Goal: Task Accomplishment & Management: Complete application form

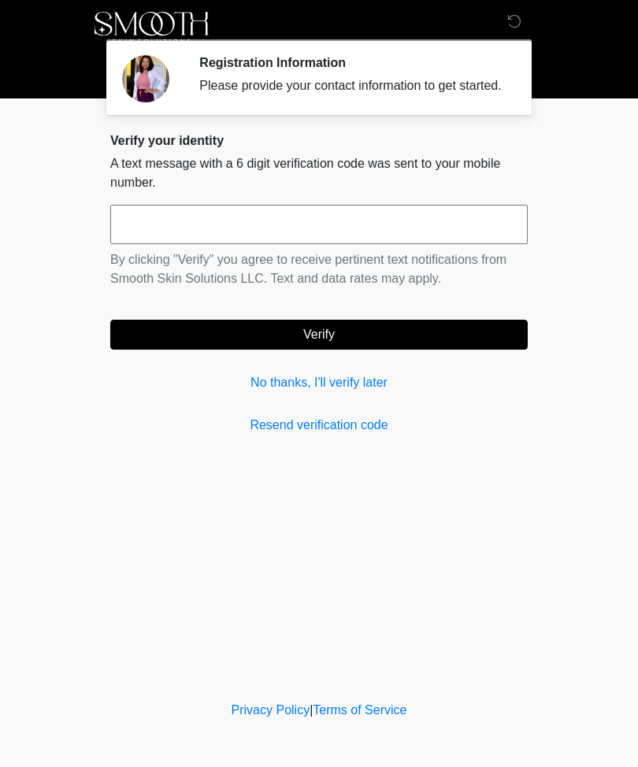
click at [155, 234] on input "text" at bounding box center [318, 224] width 417 height 39
type input "******"
click at [441, 343] on button "Verify" at bounding box center [318, 335] width 417 height 30
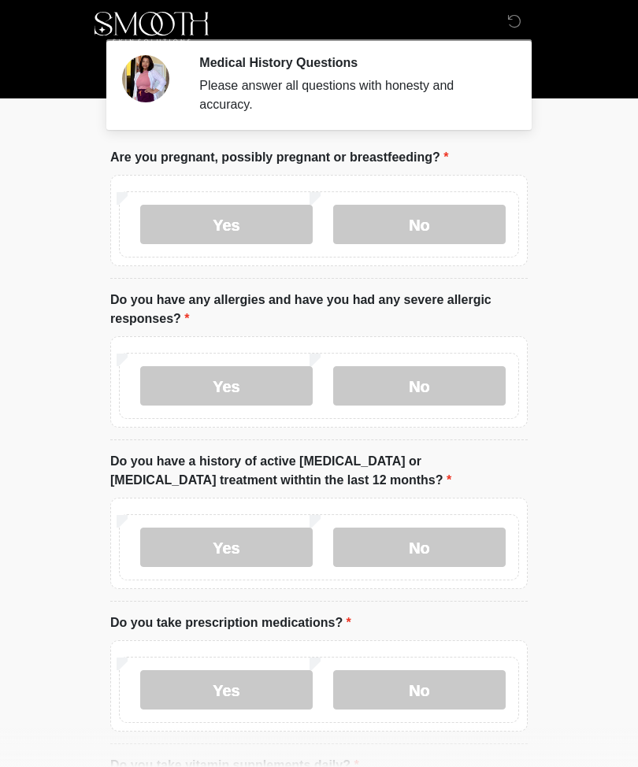
click at [432, 218] on label "No" at bounding box center [419, 224] width 172 height 39
click at [456, 387] on label "No" at bounding box center [419, 385] width 172 height 39
click at [447, 550] on label "No" at bounding box center [419, 547] width 172 height 39
click at [252, 693] on label "Yes" at bounding box center [226, 689] width 172 height 39
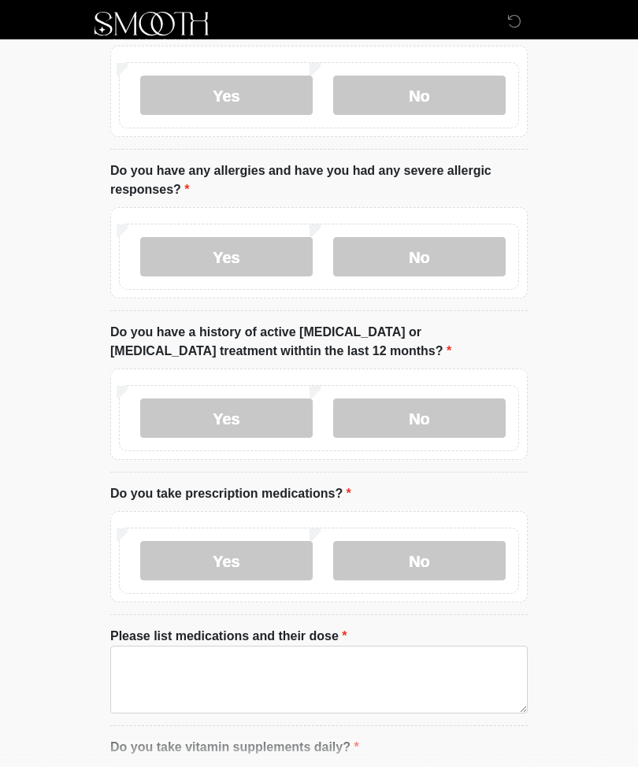
scroll to position [132, 0]
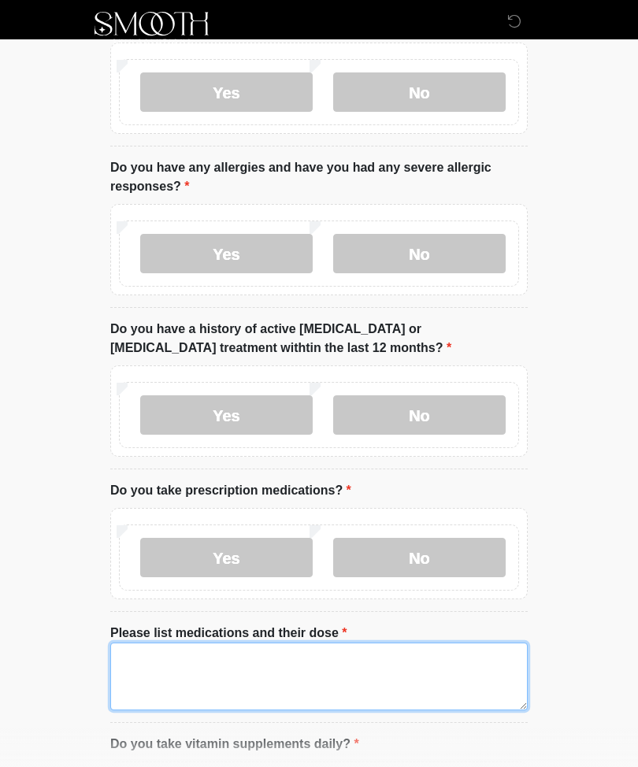
click at [161, 669] on textarea "Please list medications and their dose" at bounding box center [318, 677] width 417 height 68
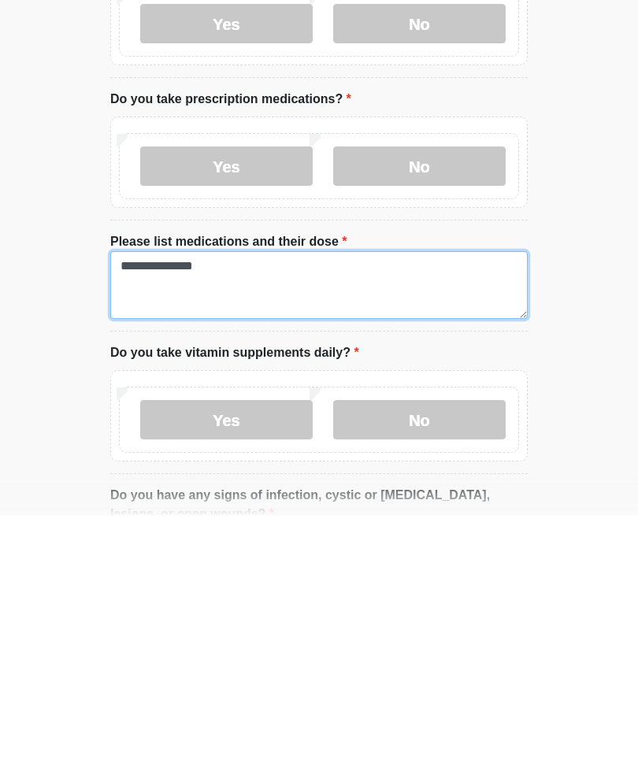
type textarea "**********"
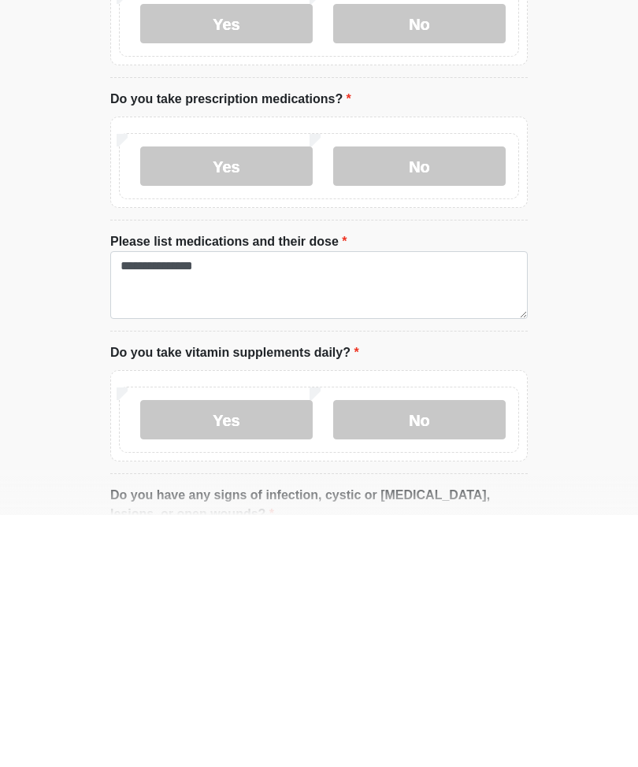
click at [227, 652] on label "Yes" at bounding box center [226, 671] width 172 height 39
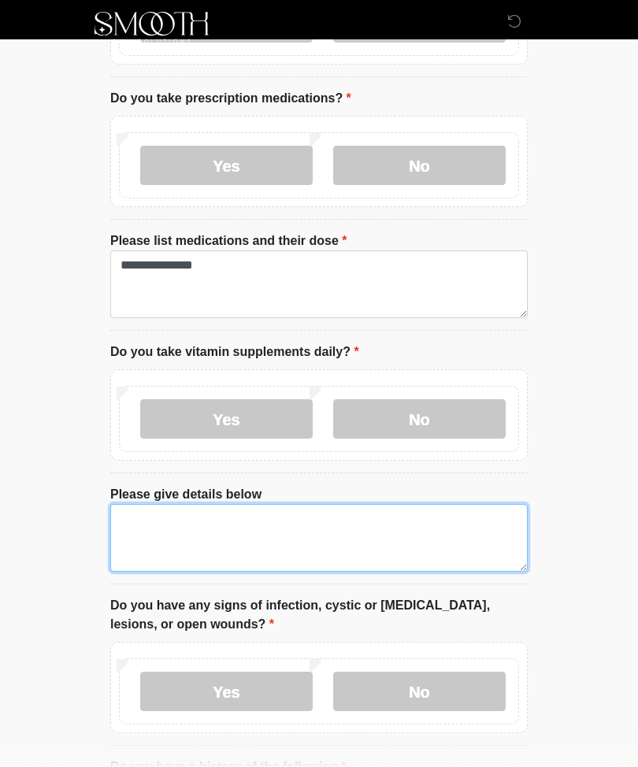
click at [153, 540] on textarea "Please give details below" at bounding box center [318, 538] width 417 height 68
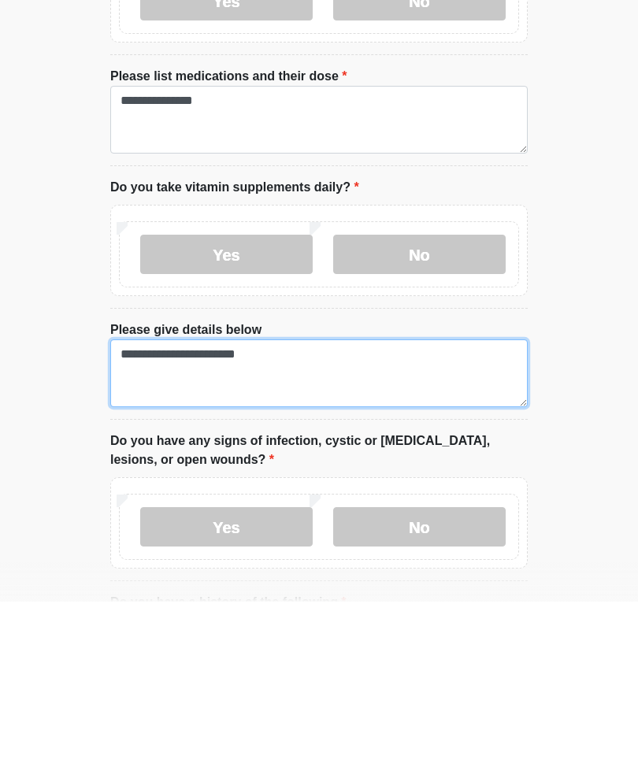
type textarea "**********"
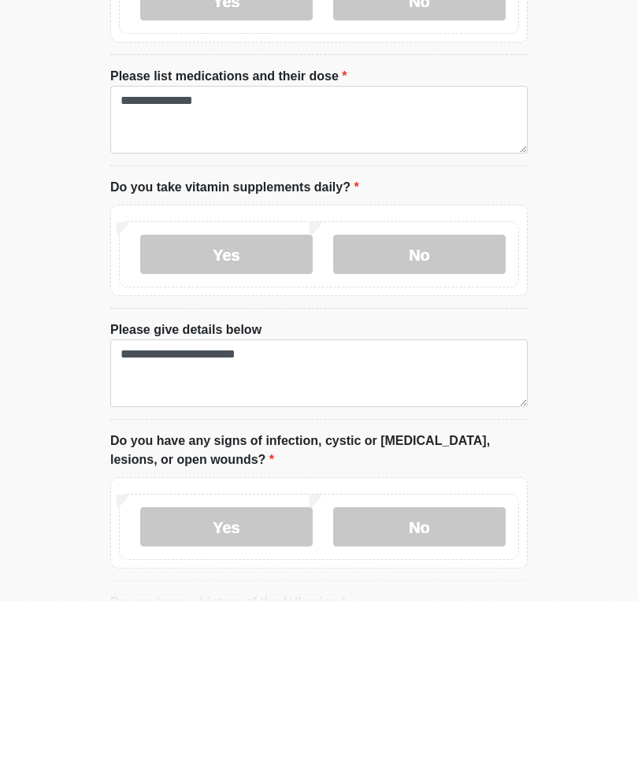
click at [450, 673] on label "No" at bounding box center [419, 692] width 172 height 39
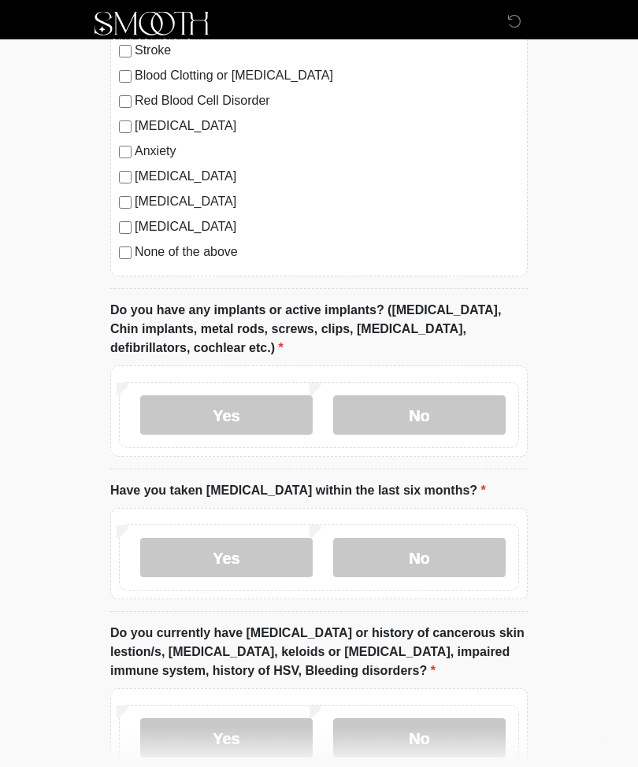
scroll to position [1372, 0]
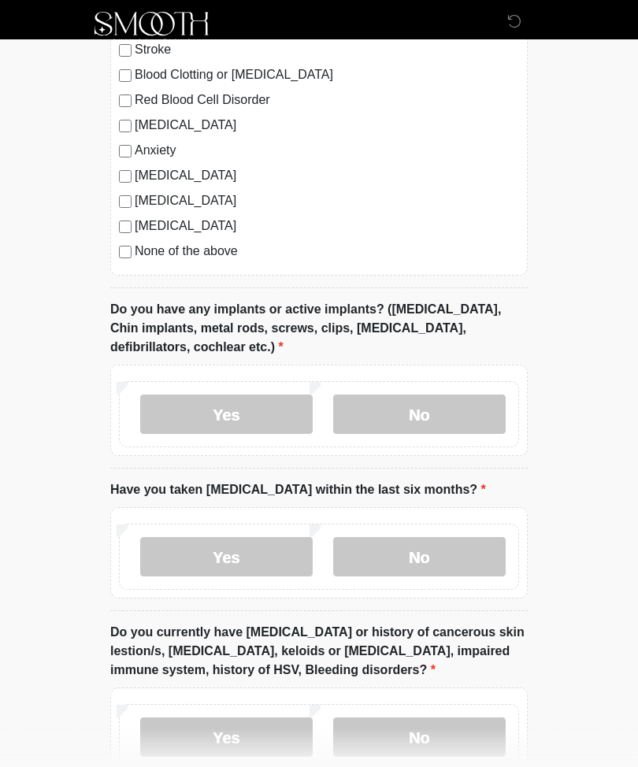
click at [473, 403] on label "No" at bounding box center [419, 414] width 172 height 39
click at [451, 554] on label "No" at bounding box center [419, 556] width 172 height 39
click at [460, 736] on label "No" at bounding box center [419, 736] width 172 height 39
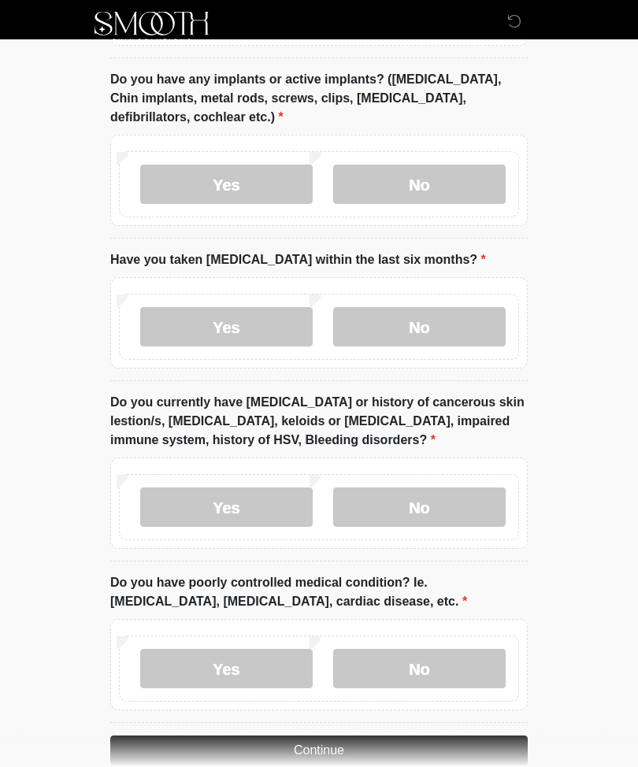
scroll to position [1629, 0]
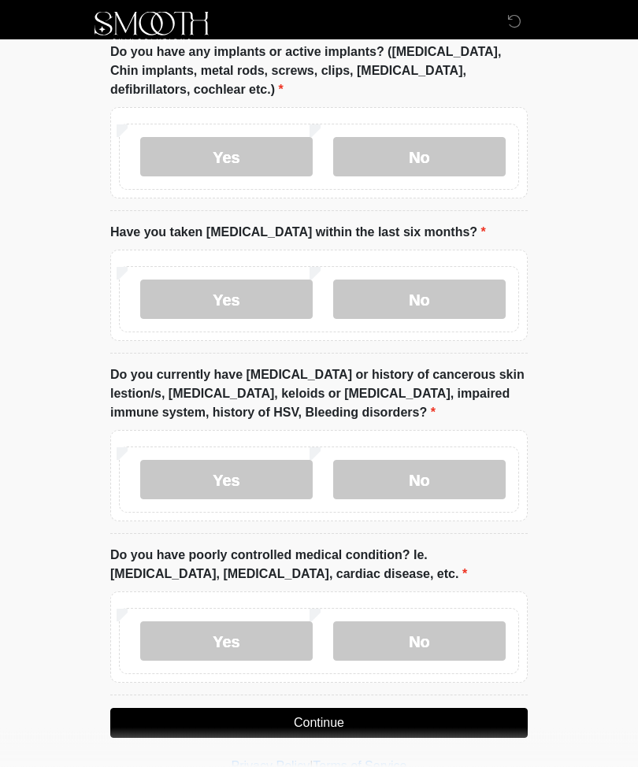
click at [450, 640] on label "No" at bounding box center [419, 641] width 172 height 39
click at [316, 727] on button "Continue" at bounding box center [318, 724] width 417 height 30
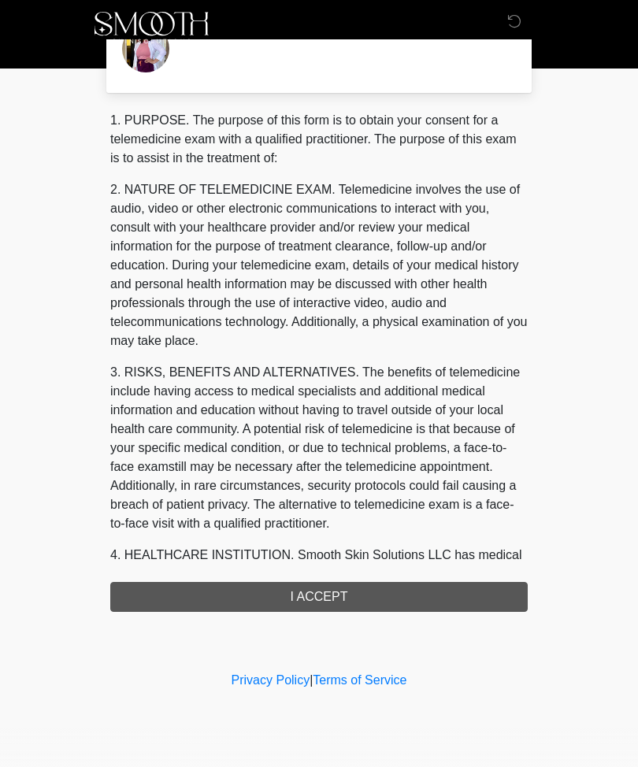
scroll to position [0, 0]
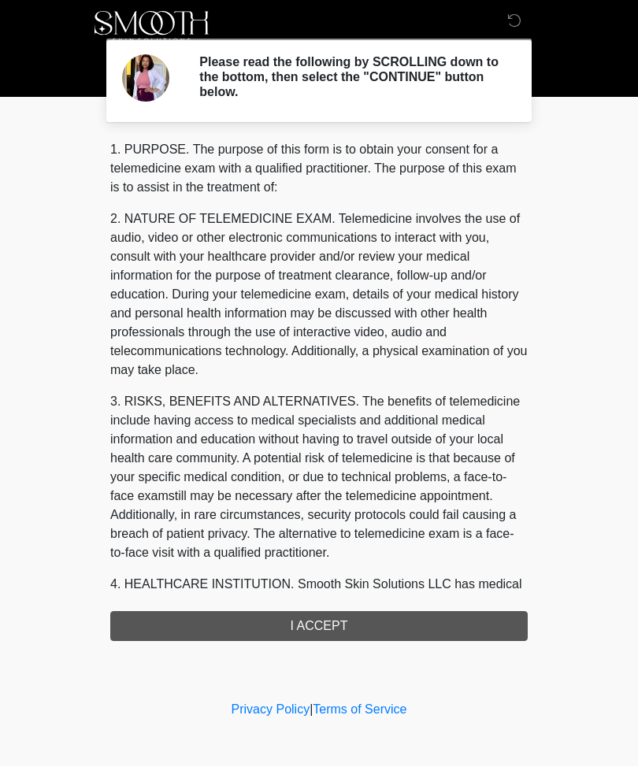
click at [328, 634] on div "1. PURPOSE. The purpose of this form is to obtain your consent for a telemedici…" at bounding box center [318, 391] width 417 height 501
click at [317, 621] on div "1. PURPOSE. The purpose of this form is to obtain your consent for a telemedici…" at bounding box center [318, 391] width 417 height 501
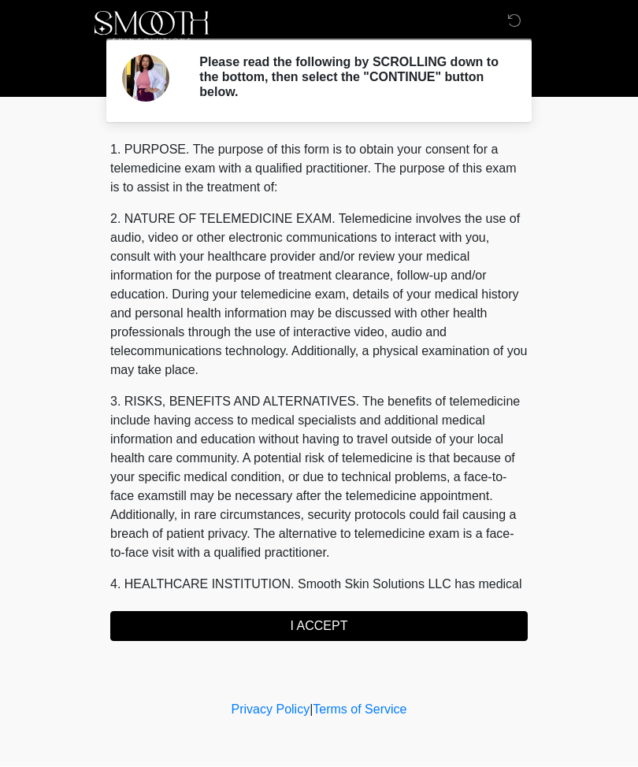
click at [325, 622] on button "I ACCEPT" at bounding box center [318, 627] width 417 height 30
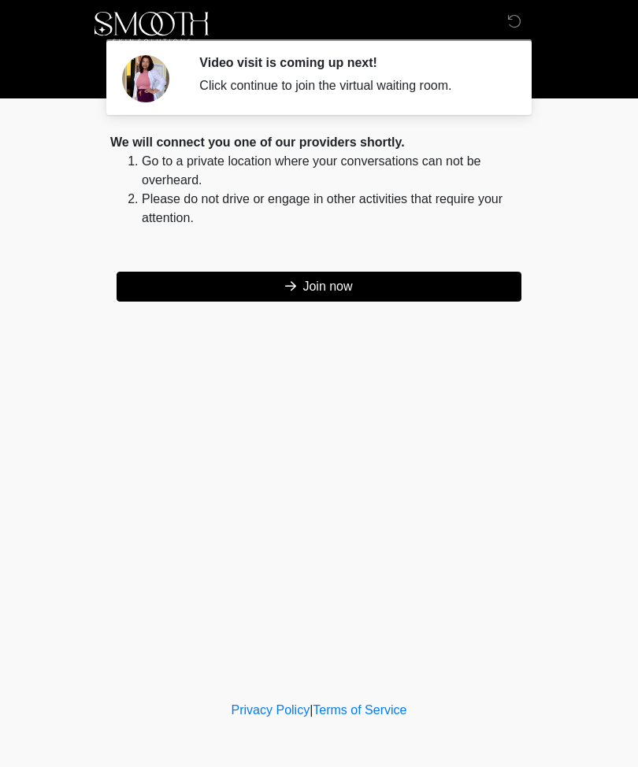
click at [332, 280] on button "Join now" at bounding box center [319, 287] width 405 height 30
